Goal: Answer question/provide support: Answer question/provide support

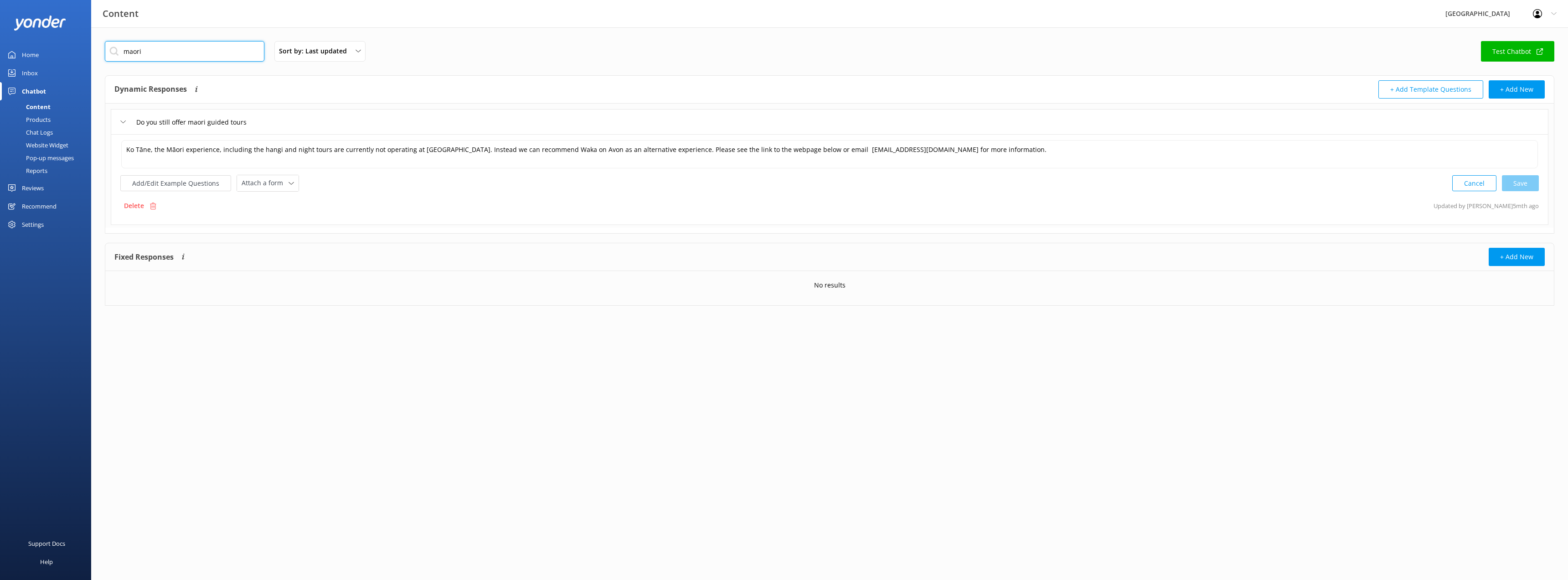
drag, startPoint x: 158, startPoint y: 49, endPoint x: 102, endPoint y: 51, distance: 56.0
click at [102, 51] on div "maori Sort by: Last updated Title (A-Z) Last updated Test Chatbot Dynamic Respo…" at bounding box center [829, 180] width 1477 height 306
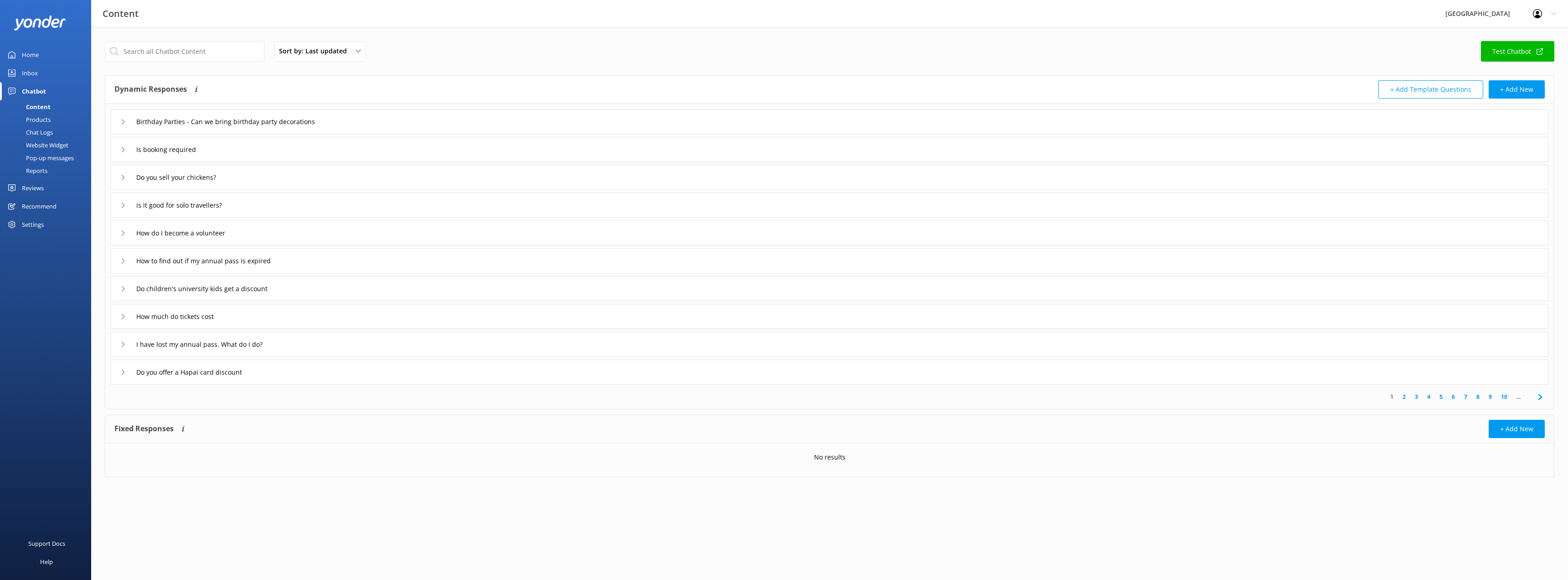
click at [122, 118] on div "Birthday Parties - Can we bring birthday party decorations" at bounding box center [231, 121] width 223 height 15
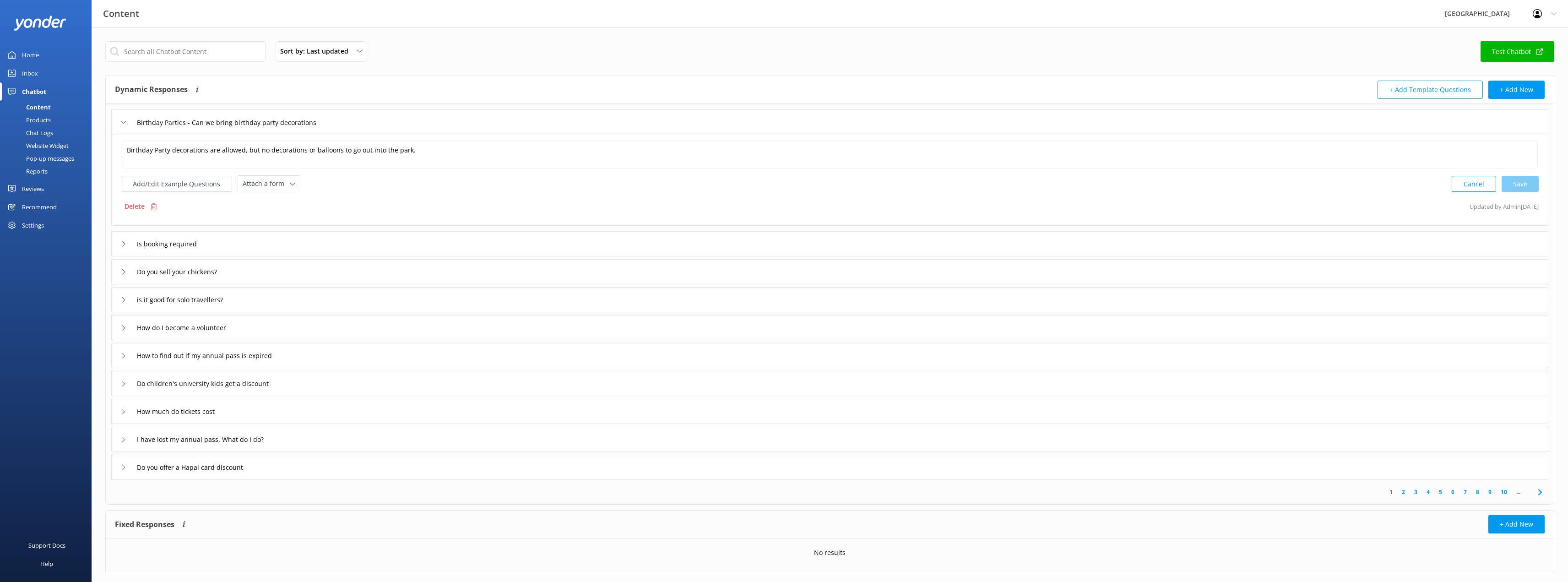
click at [121, 244] on icon at bounding box center [124, 244] width 5 height 5
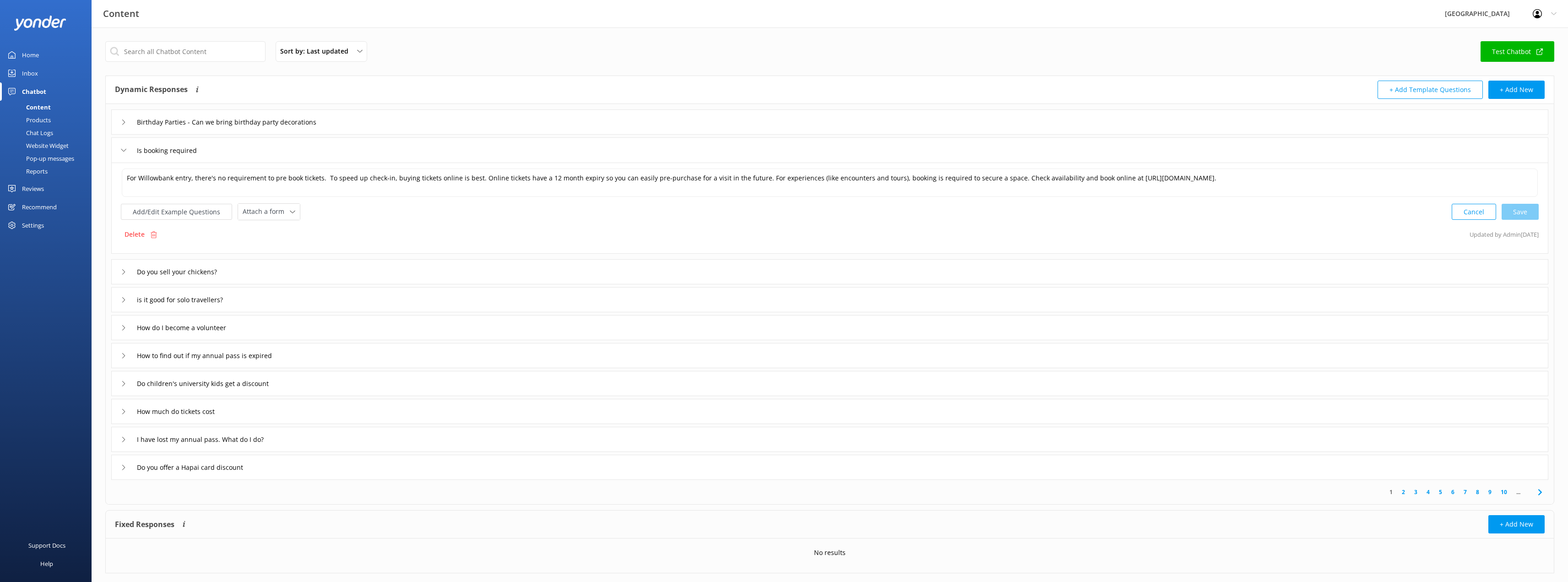
click at [121, 270] on icon at bounding box center [124, 271] width 5 height 5
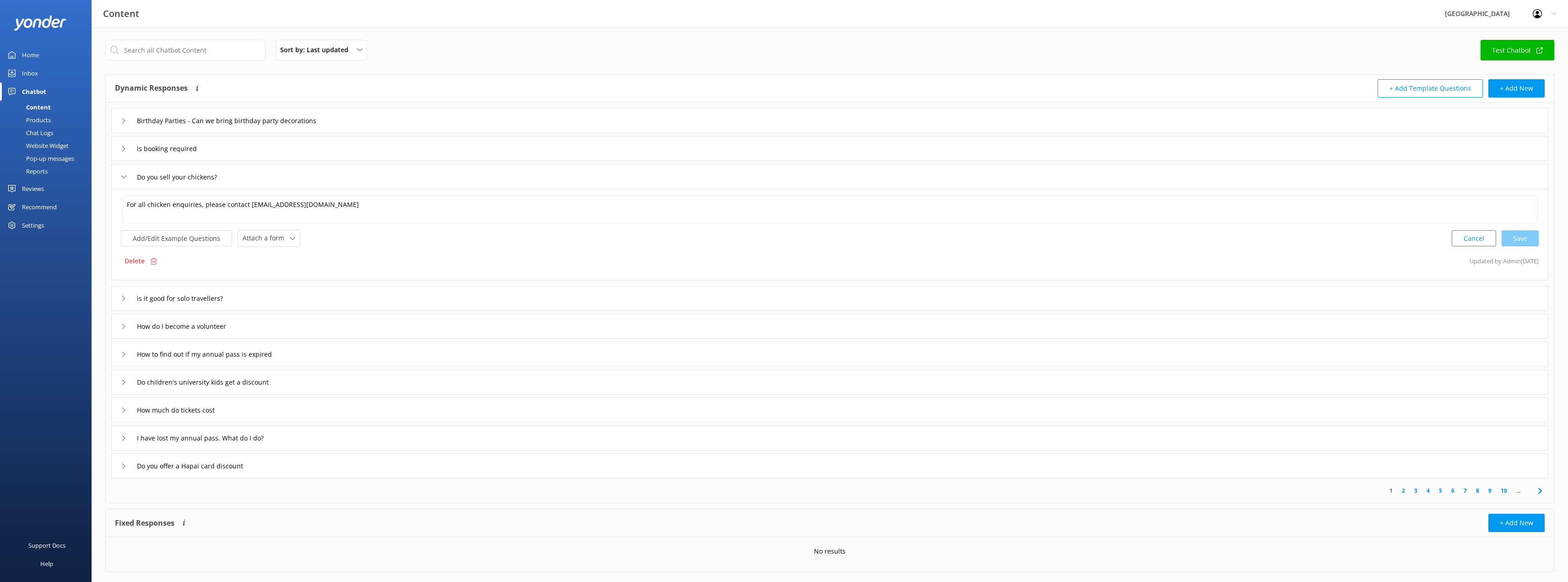
scroll to position [19, 0]
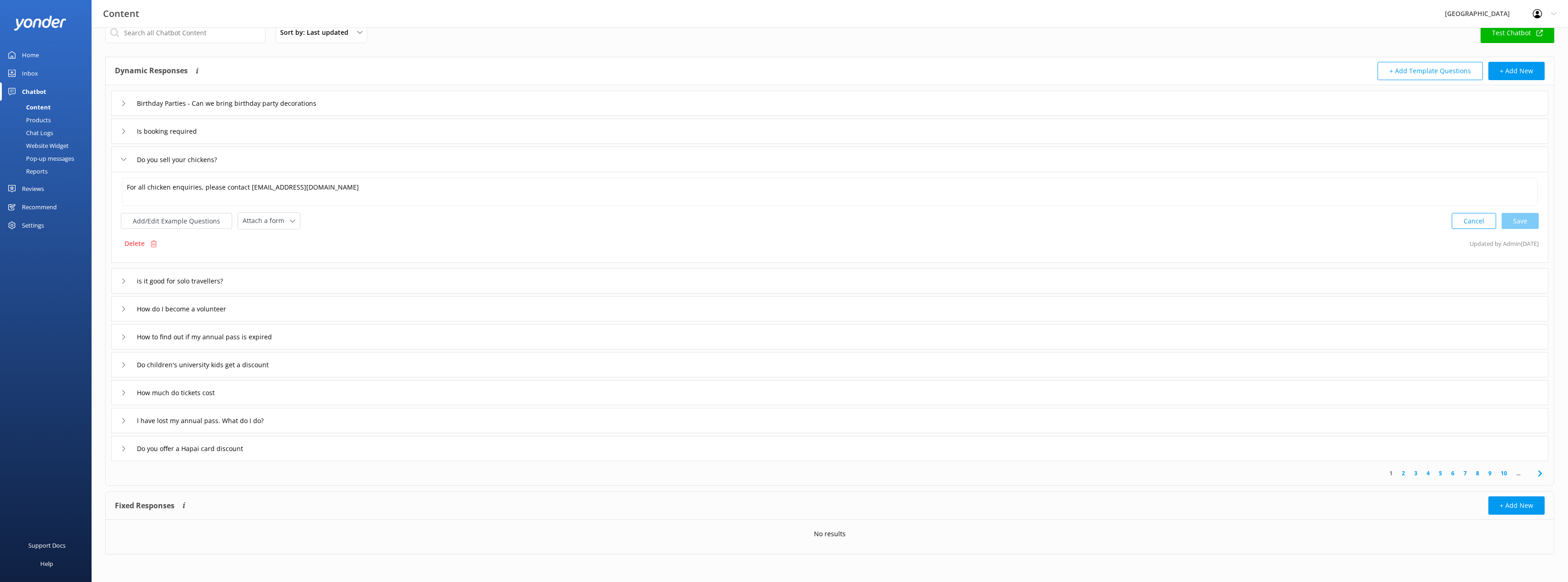
click at [125, 282] on icon at bounding box center [124, 281] width 5 height 5
click at [124, 308] on icon at bounding box center [124, 309] width 5 height 5
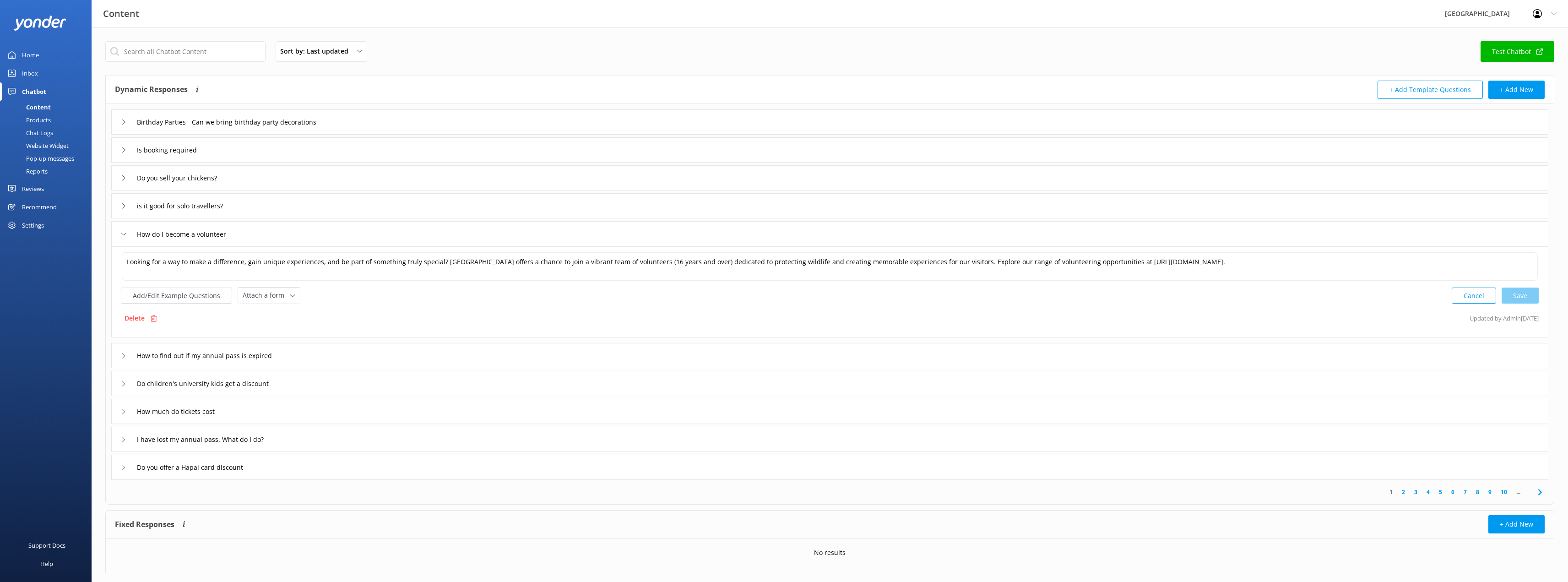
drag, startPoint x: 43, startPoint y: 89, endPoint x: 62, endPoint y: 96, distance: 20.2
click at [43, 89] on div "Chatbot" at bounding box center [34, 91] width 24 height 18
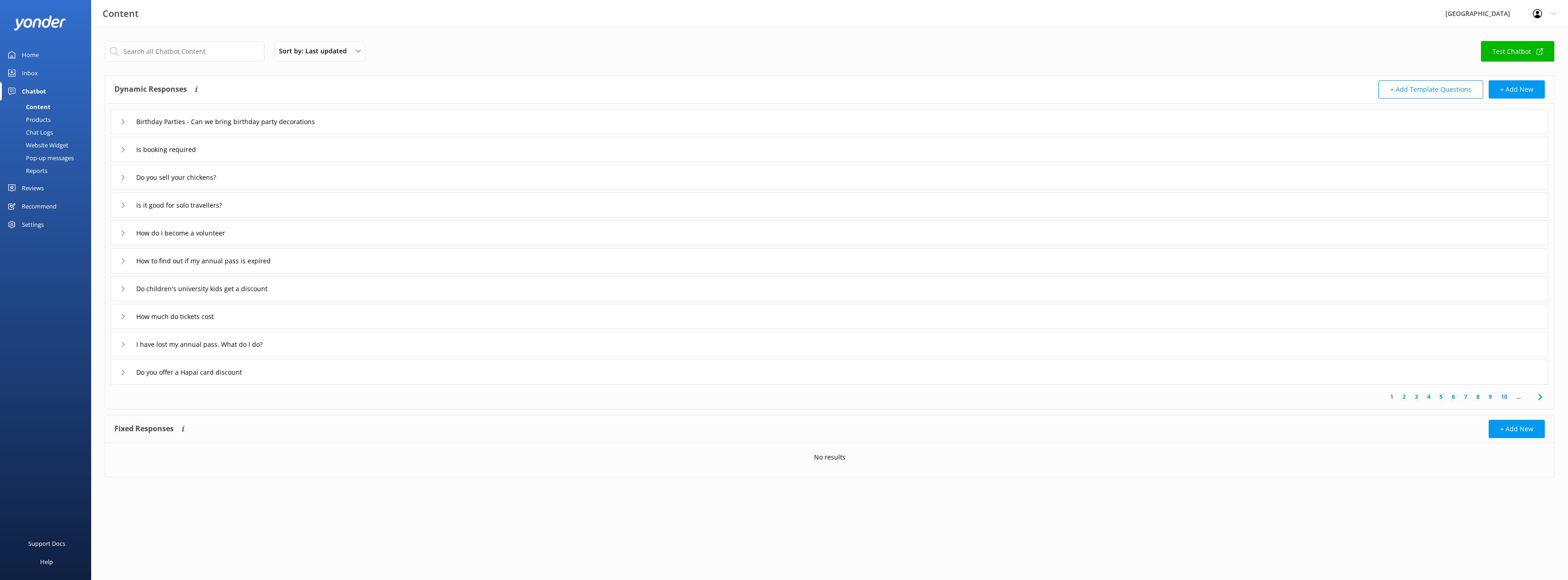
click at [26, 108] on div "Content" at bounding box center [28, 107] width 45 height 13
click at [29, 73] on div "Inbox" at bounding box center [29, 73] width 16 height 18
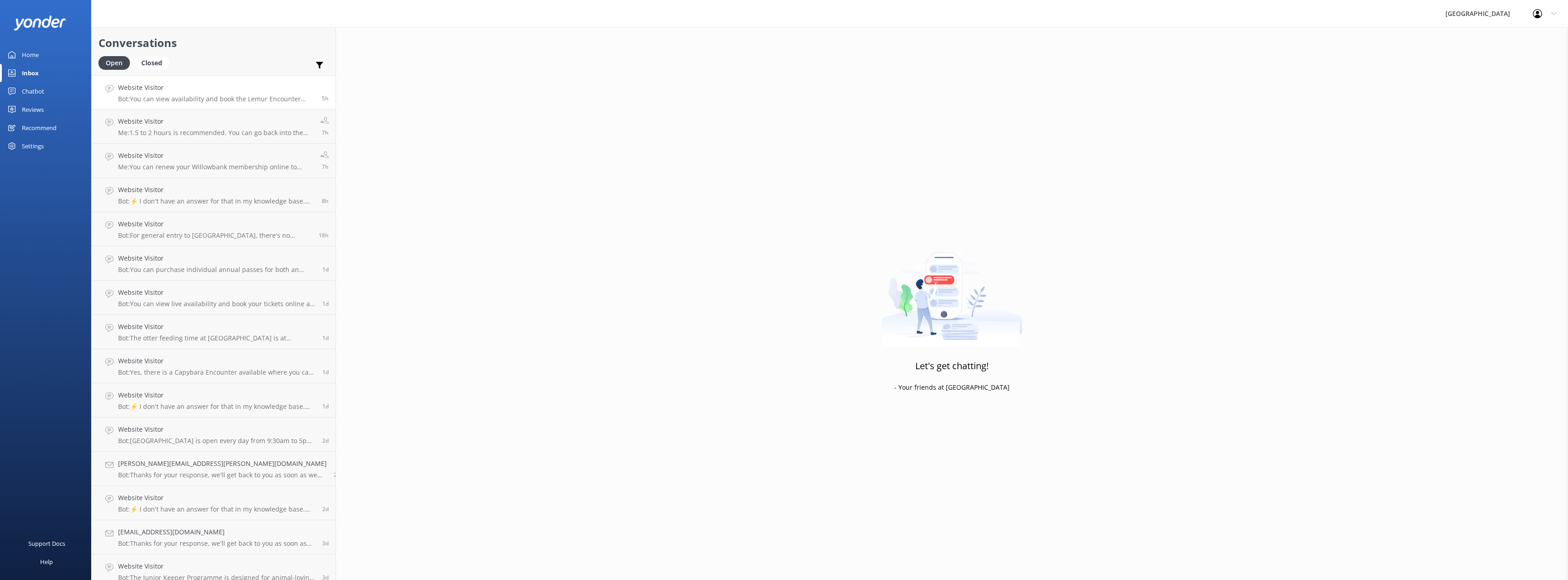
click at [184, 85] on h4 "Website Visitor" at bounding box center [216, 88] width 197 height 10
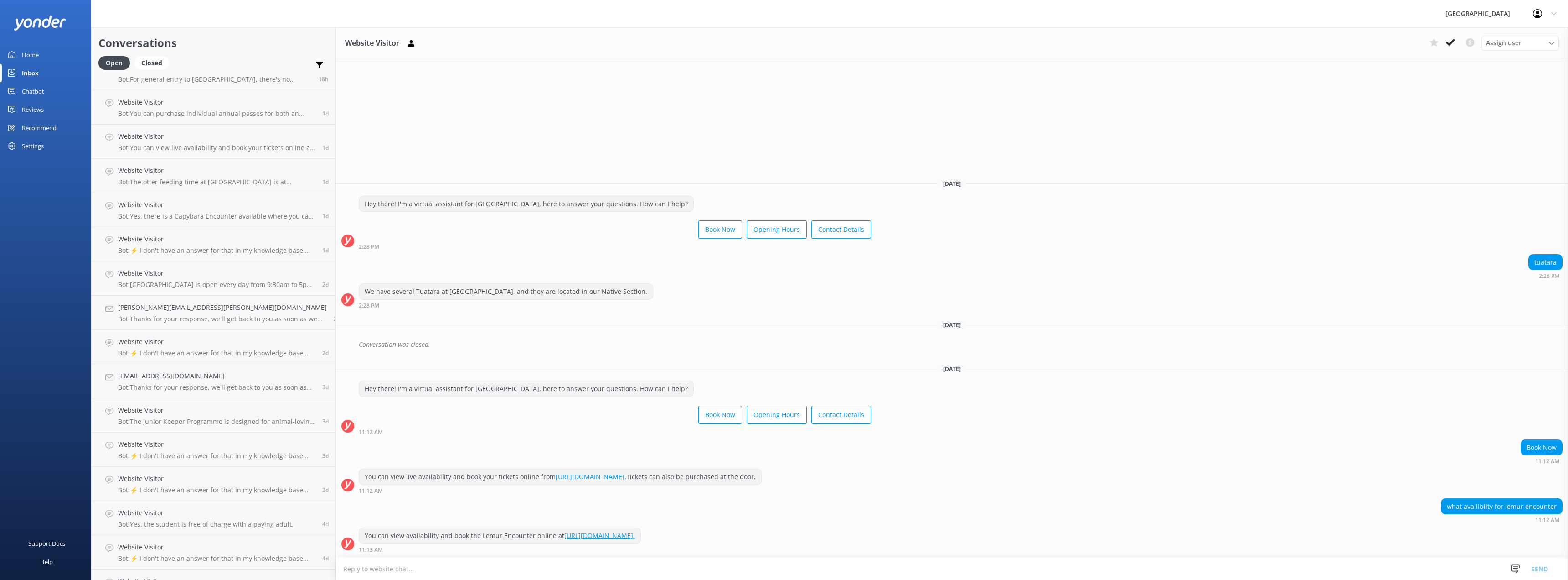
scroll to position [179, 0]
click at [204, 570] on p "Bot: Yes, you can purchase tickets at the door at [GEOGRAPHIC_DATA]." at bounding box center [217, 568] width 198 height 8
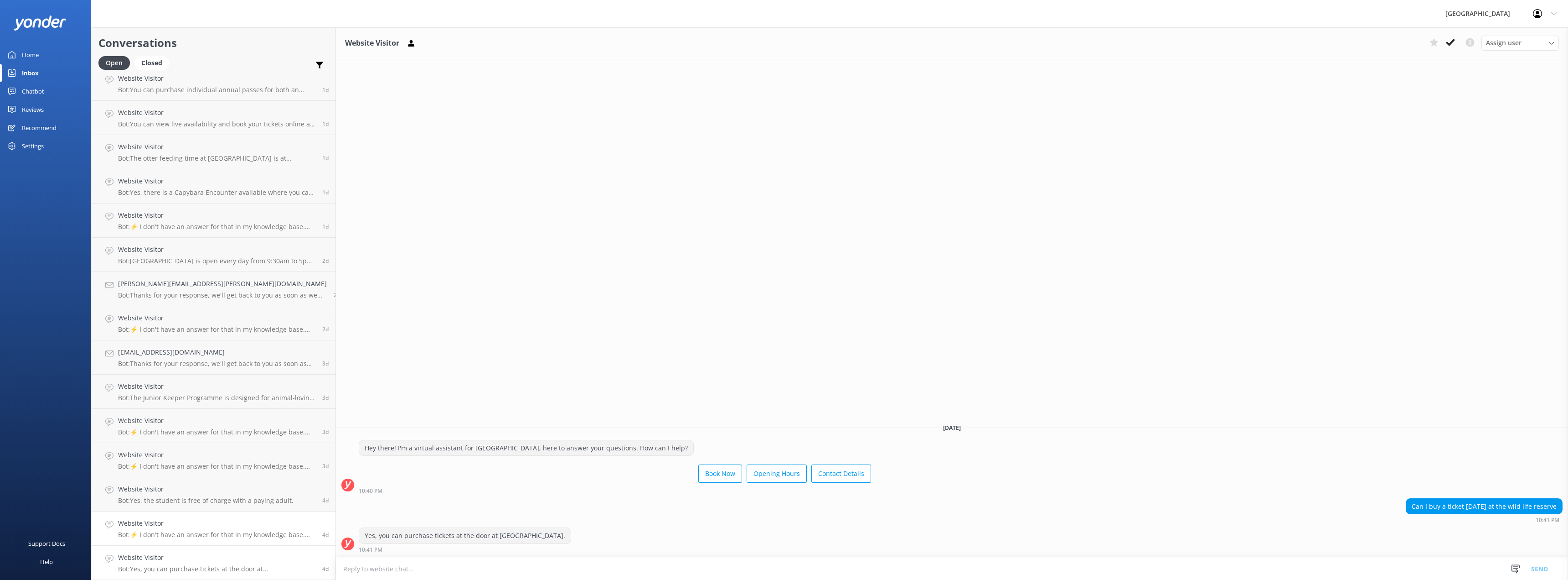
click at [182, 531] on p "Bot: ⚡ I don't have an answer for that in my knowledge base. Please try and rep…" at bounding box center [217, 534] width 198 height 8
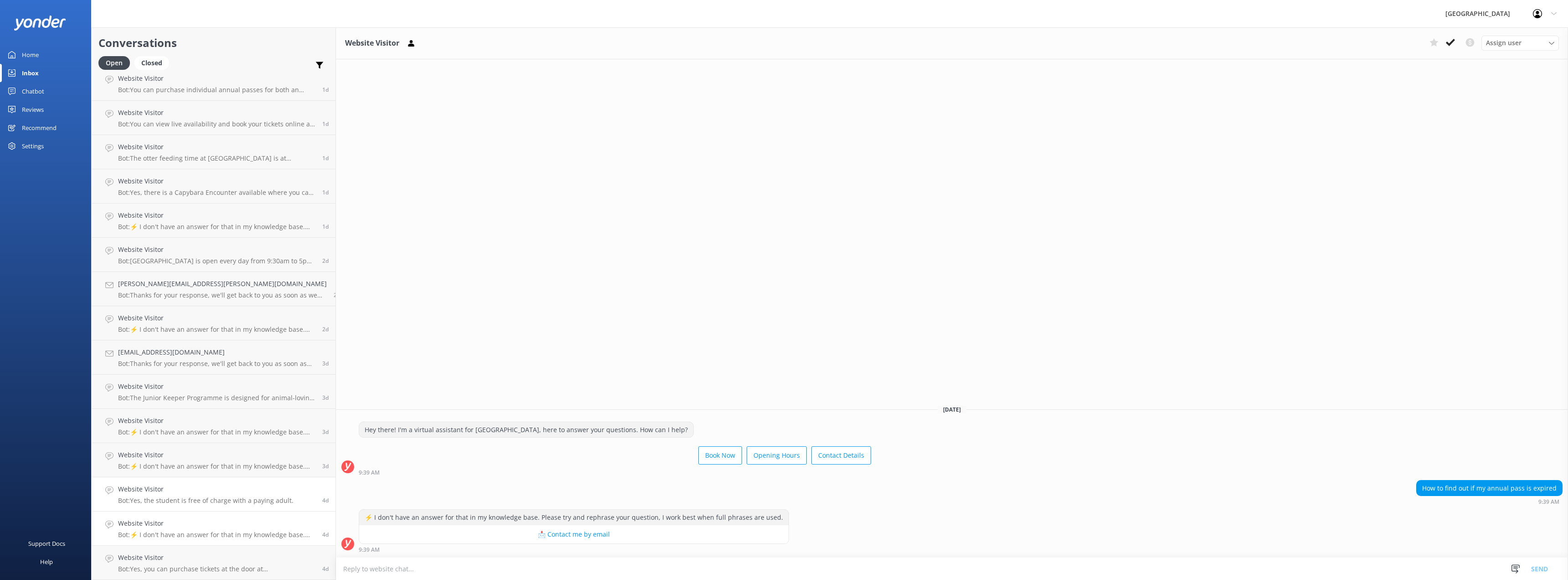
click at [183, 500] on p "Bot: Yes, the student is free of charge with a paying adult." at bounding box center [205, 499] width 176 height 8
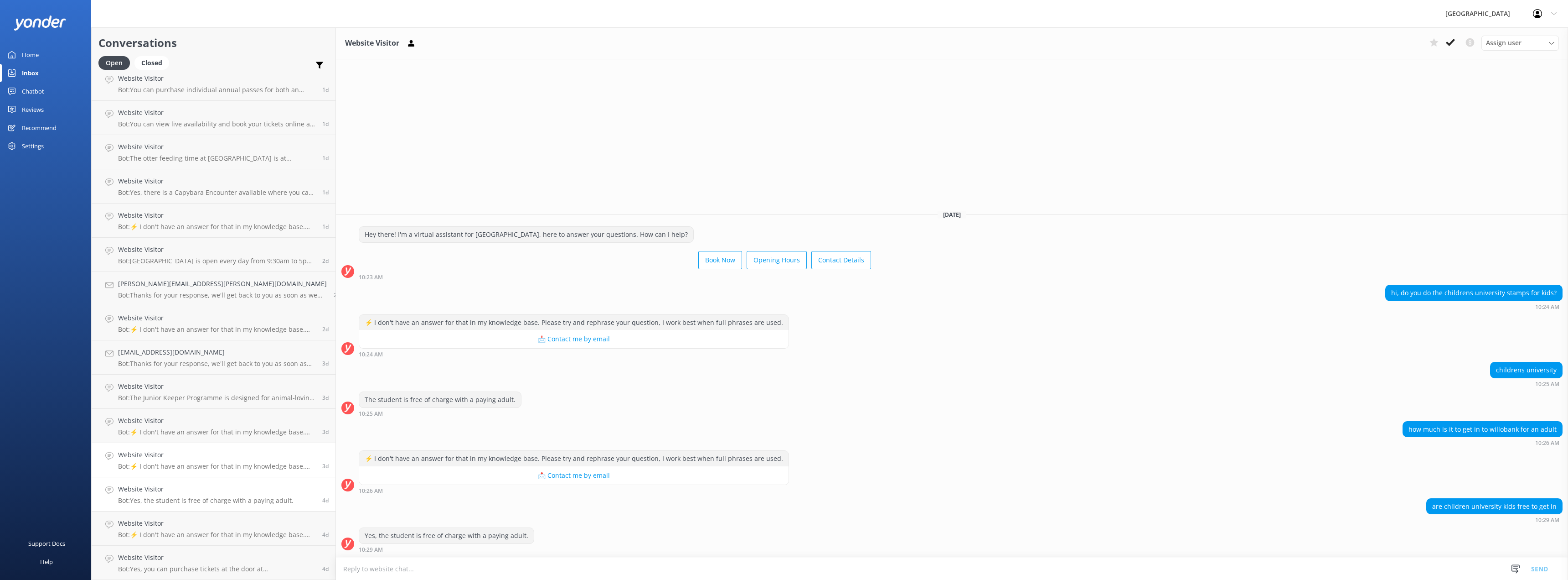
click at [184, 461] on div "Website Visitor Bot: ⚡ I don't have an answer for that in my knowledge base. Pl…" at bounding box center [217, 459] width 198 height 20
